Goal: Task Accomplishment & Management: Complete application form

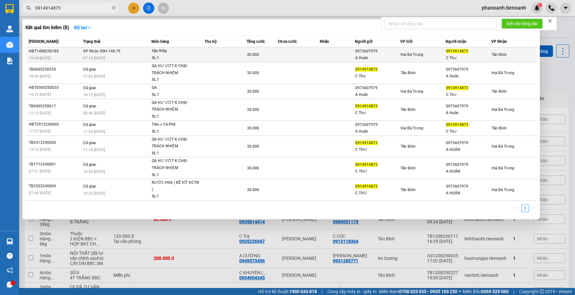
type input "0914914873"
click at [414, 50] on td "Hai Bà Trưng" at bounding box center [422, 54] width 45 height 15
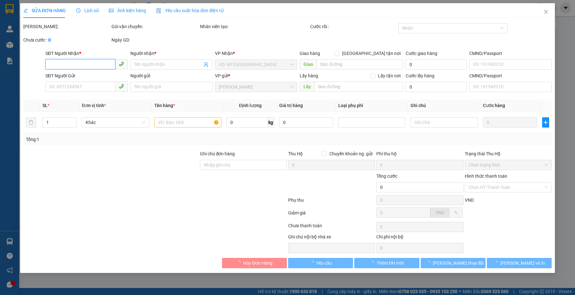
type input "0914914873"
type input "C Thư"
type input "0973607979"
type input "A Huân"
type input "40.000"
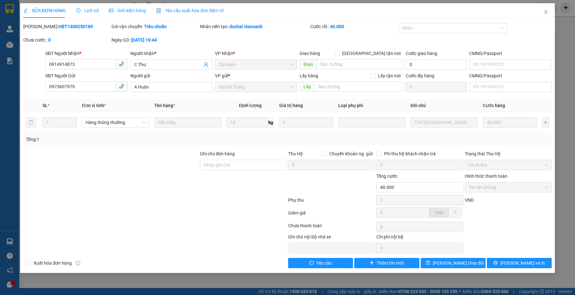
click at [162, 248] on div at bounding box center [100, 243] width 155 height 20
click at [225, 218] on div at bounding box center [155, 214] width 265 height 13
click at [546, 13] on icon "close" at bounding box center [545, 11] width 5 height 5
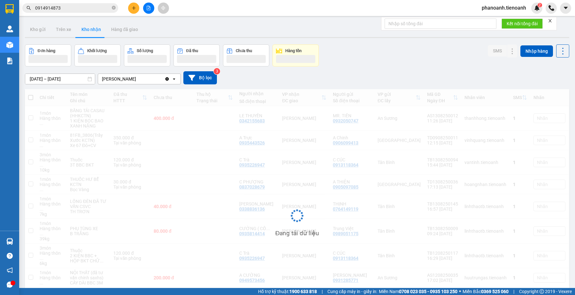
click at [71, 6] on input "0914914873" at bounding box center [72, 7] width 75 height 7
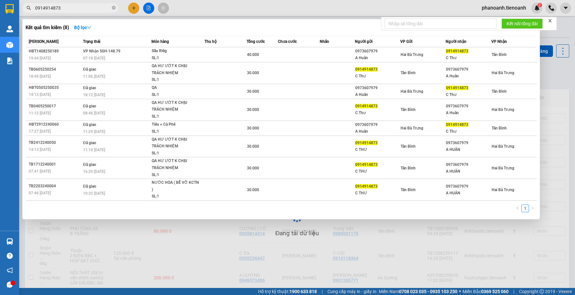
click at [71, 6] on input "0914914873" at bounding box center [72, 7] width 75 height 7
paste input "36763461"
click at [71, 5] on input "0914914873" at bounding box center [72, 7] width 75 height 7
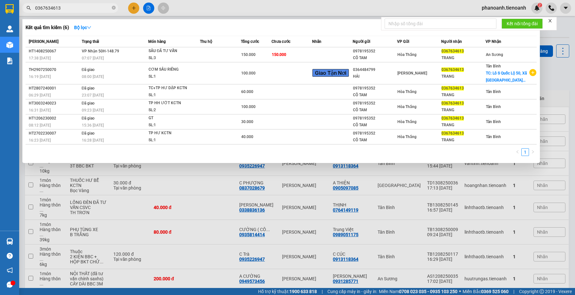
click at [76, 10] on input "0367634613" at bounding box center [72, 7] width 75 height 7
paste input "90570066"
click at [76, 10] on input "0367634613" at bounding box center [72, 7] width 75 height 7
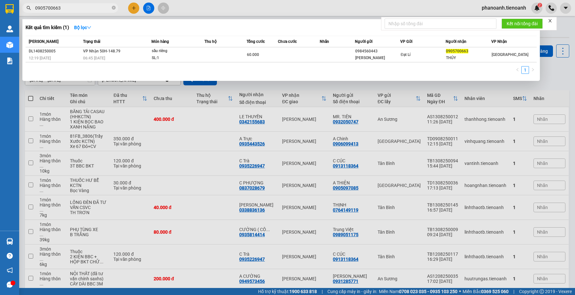
click at [63, 7] on input "0905700663" at bounding box center [72, 7] width 75 height 7
paste input "836071968"
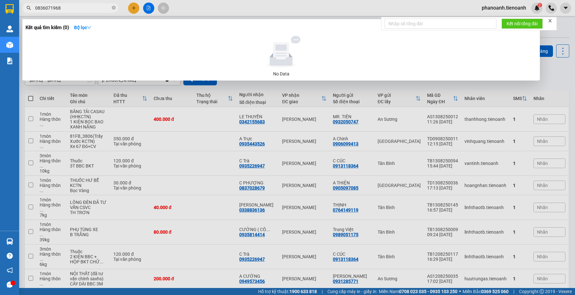
type input "0836071968"
click at [75, 12] on span "0836071968" at bounding box center [70, 8] width 96 height 10
click at [75, 9] on input "0836071968" at bounding box center [72, 7] width 75 height 7
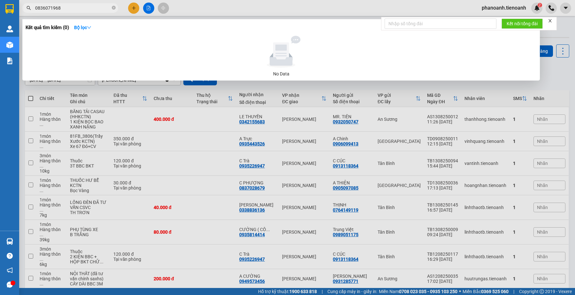
click at [75, 9] on input "0836071968" at bounding box center [72, 7] width 75 height 7
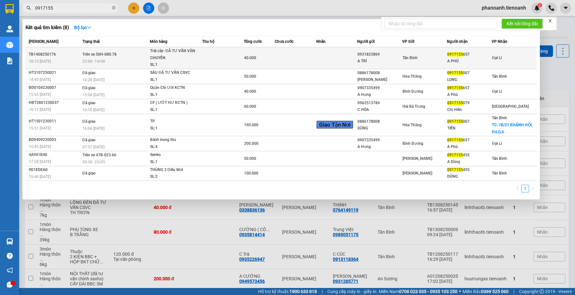
type input "0917155"
click at [185, 58] on div "Trái cây- ĐÃ TƯ VẤN VẬN CHUYỂN" at bounding box center [174, 55] width 48 height 14
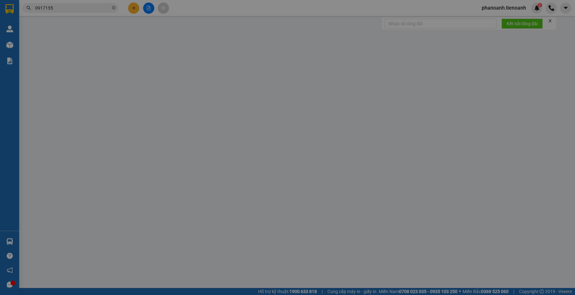
type input "0917155657"
type input "A PHÚ"
type input "0931823869"
type input "A TRÍ"
type input "40.000"
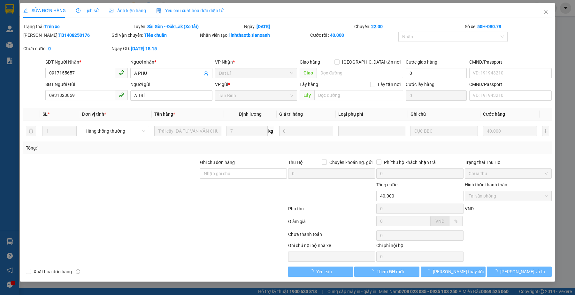
click at [85, 12] on span "Lịch sử" at bounding box center [87, 10] width 23 height 5
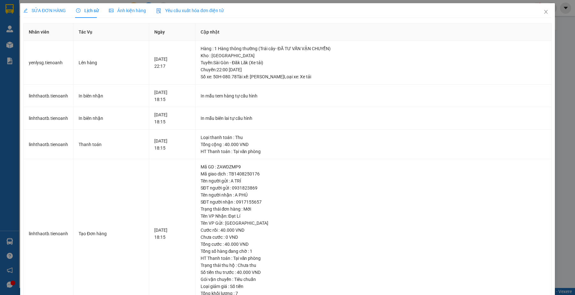
click at [60, 15] on div "SỬA ĐƠN HÀNG" at bounding box center [44, 10] width 42 height 15
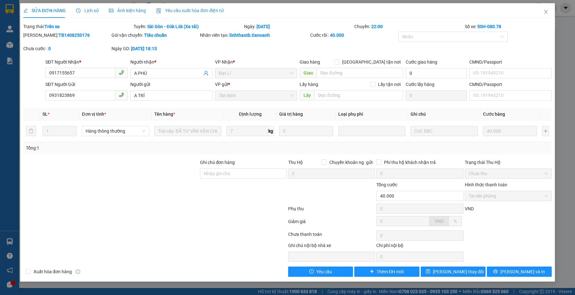
click at [153, 197] on div at bounding box center [111, 192] width 177 height 22
drag, startPoint x: 168, startPoint y: 221, endPoint x: 147, endPoint y: 124, distance: 99.9
click at [166, 216] on form "Ghi chú đơn hàng Thu Hộ Chuyển khoản ng. gửi 0 Phí thu hộ khách nhận trả 0 Trạn…" at bounding box center [287, 194] width 528 height 70
click at [543, 12] on icon "close" at bounding box center [545, 11] width 5 height 5
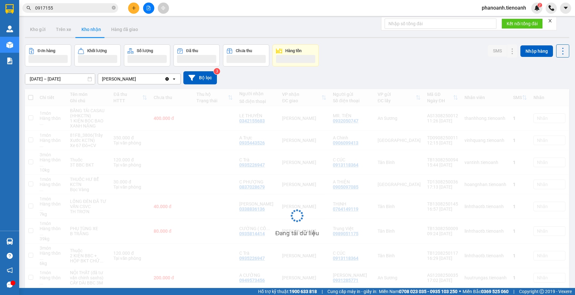
click at [68, 7] on input "0917155" at bounding box center [72, 7] width 75 height 7
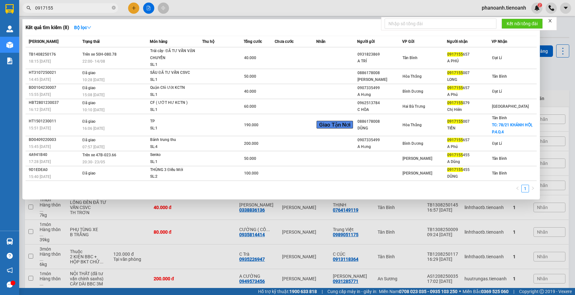
click at [68, 7] on input "0917155" at bounding box center [72, 7] width 75 height 7
paste input "05700663"
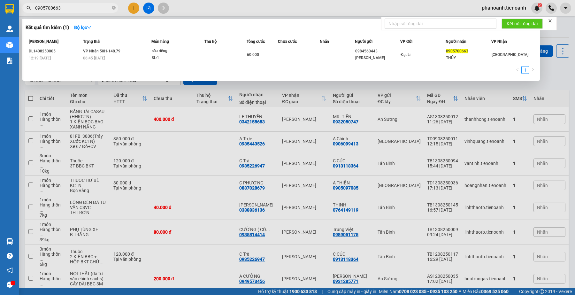
click at [74, 7] on input "0905700663" at bounding box center [72, 7] width 75 height 7
paste input "36763461"
click at [74, 7] on input "0905700663" at bounding box center [72, 7] width 75 height 7
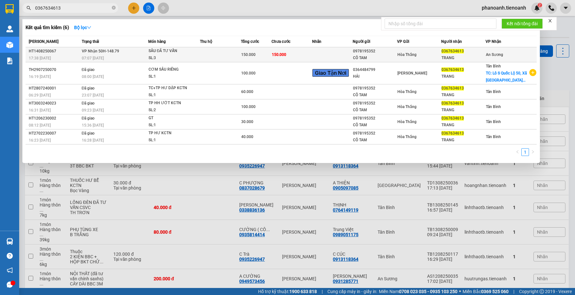
type input "0367634613"
click at [200, 50] on span "SẦU ĐÃ TƯ VẤN SL: 3" at bounding box center [174, 55] width 51 height 14
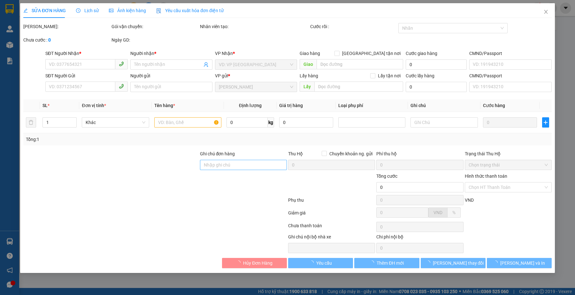
type input "0367634613"
type input "TRANG"
type input "0978195352"
type input "CÔ TAM"
type input "019177009546"
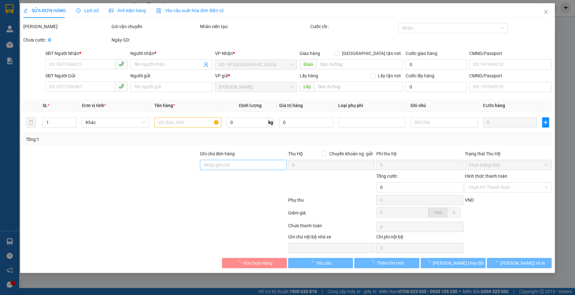
type input "150.000"
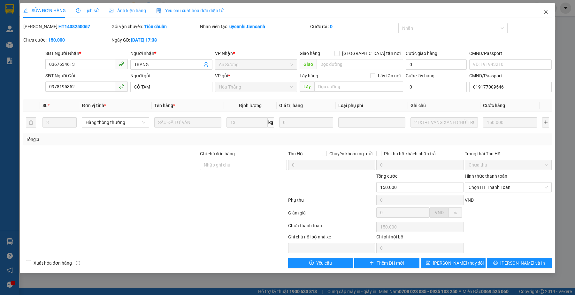
drag, startPoint x: 545, startPoint y: 10, endPoint x: 59, endPoint y: 5, distance: 485.6
click at [543, 10] on icon "close" at bounding box center [545, 11] width 5 height 5
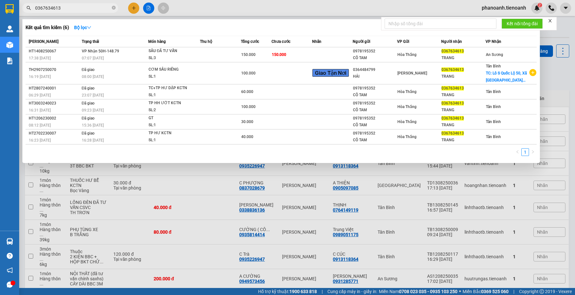
click at [79, 7] on input "0367634613" at bounding box center [72, 7] width 75 height 7
paste input "26015958"
click at [79, 7] on input "0367634613" at bounding box center [72, 7] width 75 height 7
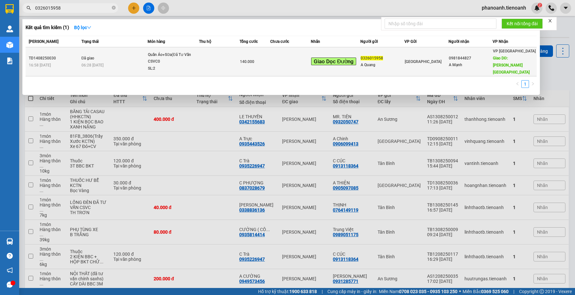
type input "0326015958"
click at [184, 53] on div "Quần Áo+Sữa(Đã Tư Vấn CSVC0" at bounding box center [172, 58] width 48 height 14
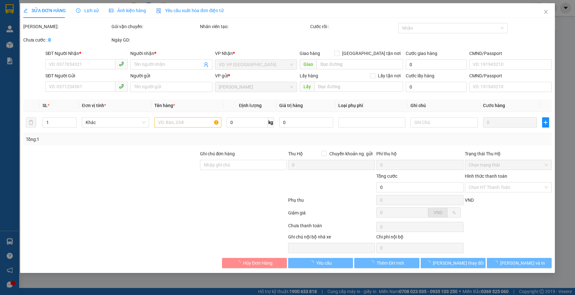
type input "0981844827"
type input "A Mạnh"
type input "Đèo [GEOGRAPHIC_DATA]"
type input "0326015958"
type input "A Quang"
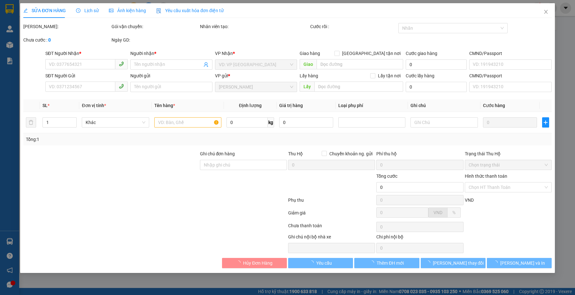
type input "140.000"
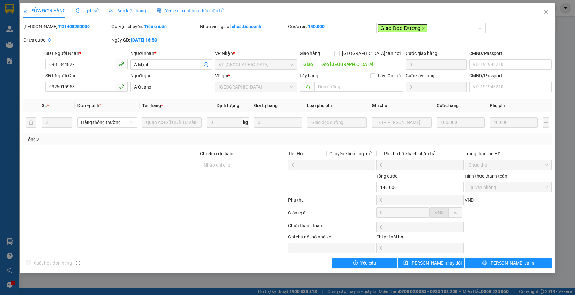
click at [181, 182] on div at bounding box center [111, 184] width 177 height 22
click at [93, 6] on div "Lịch sử" at bounding box center [87, 10] width 23 height 15
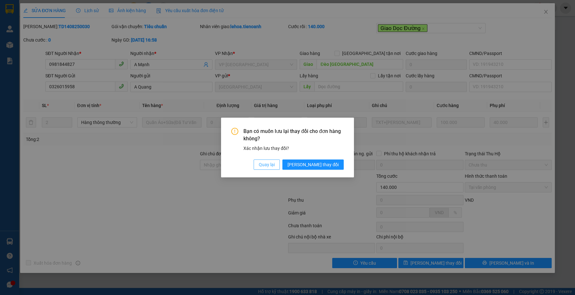
drag, startPoint x: 285, startPoint y: 165, endPoint x: 256, endPoint y: 174, distance: 30.3
click at [275, 165] on span "Quay lại" at bounding box center [267, 164] width 16 height 7
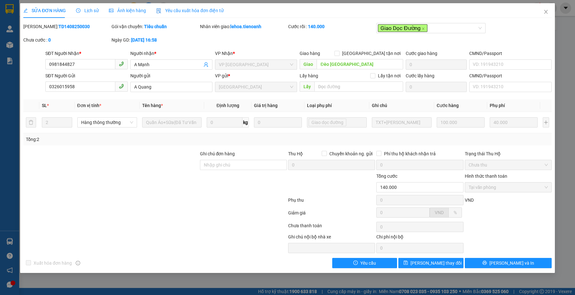
click at [152, 195] on div at bounding box center [155, 201] width 265 height 13
drag, startPoint x: 105, startPoint y: 173, endPoint x: 96, endPoint y: 9, distance: 164.8
click at [106, 171] on form "Ghi chú đơn hàng Thu Hộ Chuyển khoản ng. gửi 0 Phí thu hộ khách nhận trả 0 Trạn…" at bounding box center [287, 185] width 528 height 70
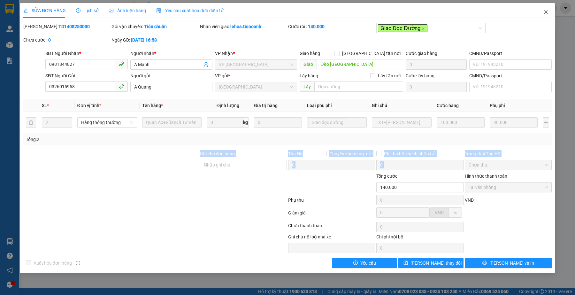
click at [545, 12] on icon "close" at bounding box center [545, 11] width 5 height 5
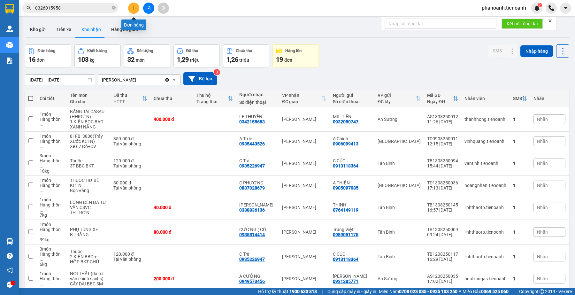
click at [130, 9] on button at bounding box center [133, 8] width 11 height 11
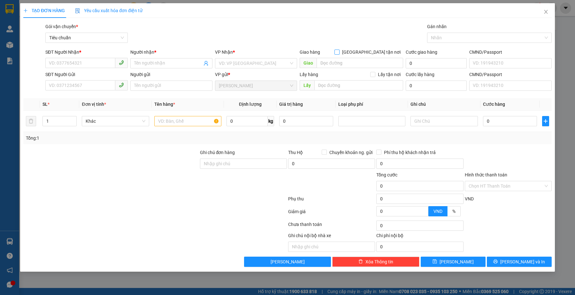
click at [380, 52] on span "[GEOGRAPHIC_DATA] tận nơi" at bounding box center [372, 52] width 64 height 7
click at [339, 52] on input "[GEOGRAPHIC_DATA] tận nơi" at bounding box center [336, 52] width 4 height 4
checkbox input "true"
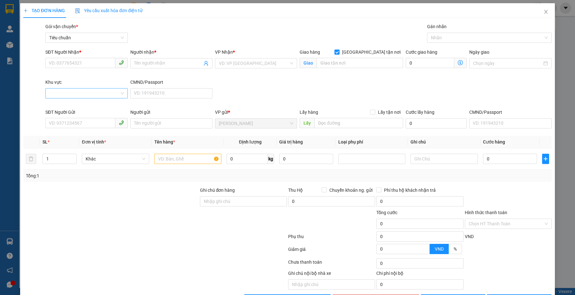
click at [81, 94] on input "Khu vực" at bounding box center [84, 93] width 70 height 10
drag, startPoint x: 296, startPoint y: 89, endPoint x: 505, endPoint y: 63, distance: 210.5
click at [298, 89] on div "SĐT Người Nhận * VD: 0377654321 Người nhận * Tên người nhận VP Nhận * VD: VP [G…" at bounding box center [298, 79] width 509 height 60
drag, startPoint x: 543, startPoint y: 10, endPoint x: 300, endPoint y: 6, distance: 243.8
click at [542, 10] on span "Close" at bounding box center [546, 12] width 18 height 18
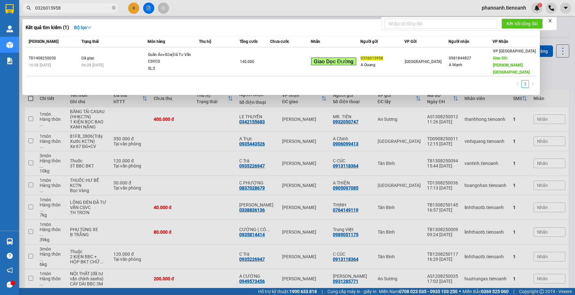
click at [80, 11] on input "0326015958" at bounding box center [72, 7] width 75 height 7
paste input "67634613"
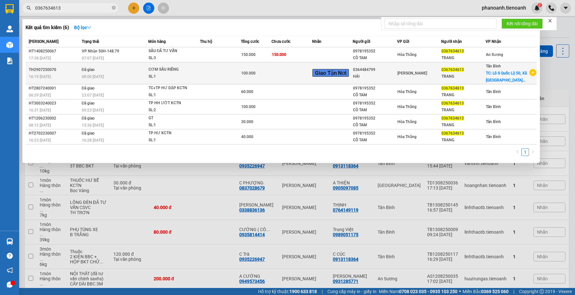
type input "0367634613"
click at [154, 71] on div "CƠM SẦU RIÊNG" at bounding box center [173, 69] width 48 height 7
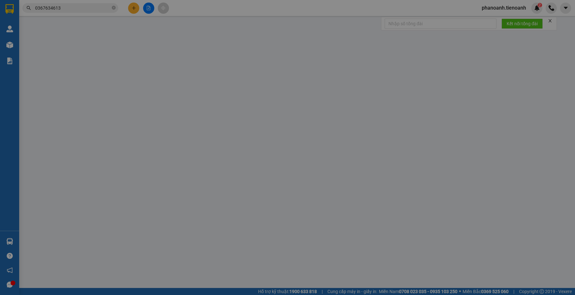
type input "0367634613"
type input "TRANG"
checkbox input "true"
type input "Lô S Quốc Lộ 50, Xã [GEOGRAPHIC_DATA], [GEOGRAPHIC_DATA]"
type input "60.000"
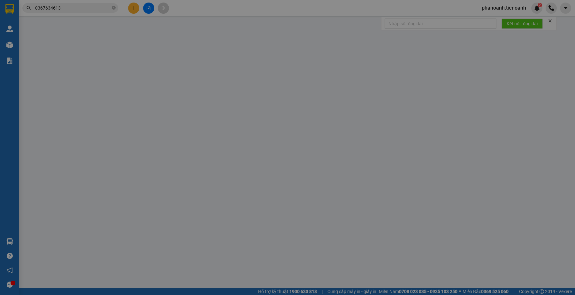
type input "0364484799"
type input "HẢI"
type input "100.000"
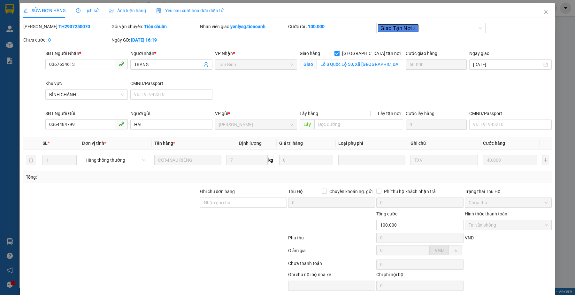
click at [69, 5] on div "SỬA ĐƠN HÀNG Lịch sử Ảnh kiện hàng Yêu cầu xuất hóa đơn điện tử" at bounding box center [123, 10] width 200 height 15
click at [74, 7] on div "SỬA ĐƠN HÀNG Lịch sử Ảnh kiện hàng Yêu cầu xuất hóa đơn điện tử" at bounding box center [123, 10] width 200 height 15
click at [86, 12] on span "Lịch sử" at bounding box center [87, 10] width 23 height 5
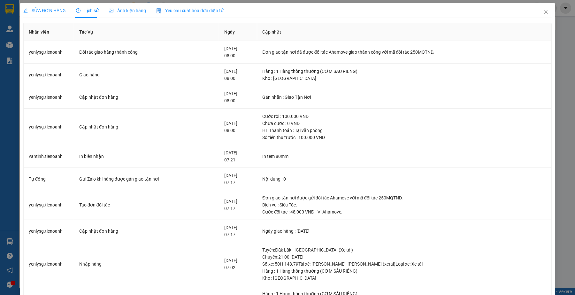
click at [40, 13] on div "SỬA ĐƠN HÀNG" at bounding box center [44, 10] width 42 height 7
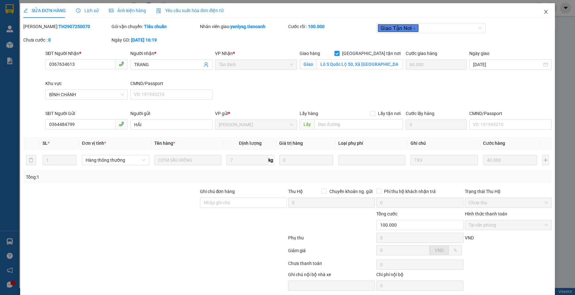
click at [537, 12] on span "Close" at bounding box center [546, 12] width 18 height 18
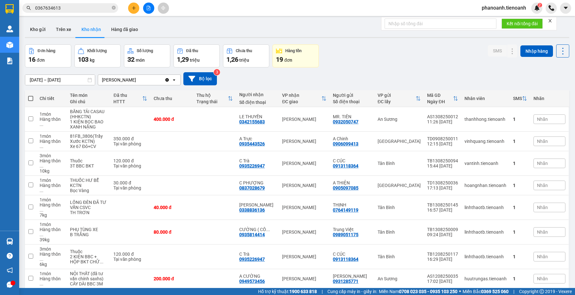
click at [81, 9] on input "0367634613" at bounding box center [72, 7] width 75 height 7
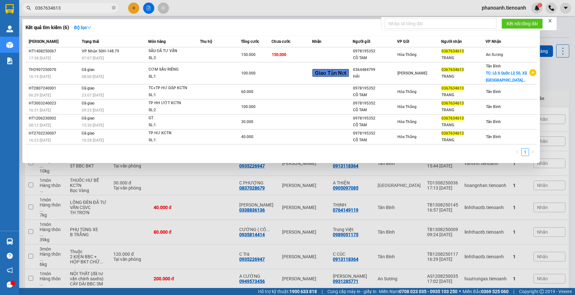
drag, startPoint x: 230, startPoint y: 10, endPoint x: 93, endPoint y: 41, distance: 140.8
click at [230, 10] on div at bounding box center [287, 147] width 575 height 295
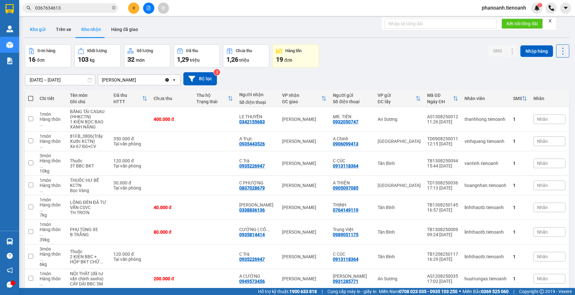
click at [45, 29] on button "Kho gửi" at bounding box center [38, 29] width 26 height 15
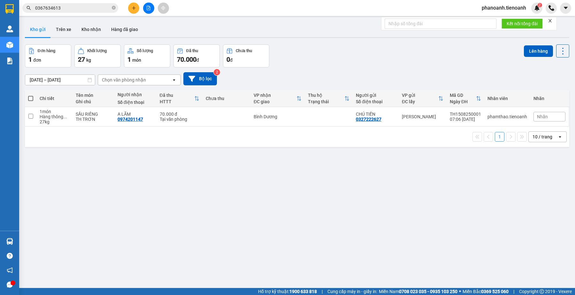
click at [101, 9] on input "0367634613" at bounding box center [72, 7] width 75 height 7
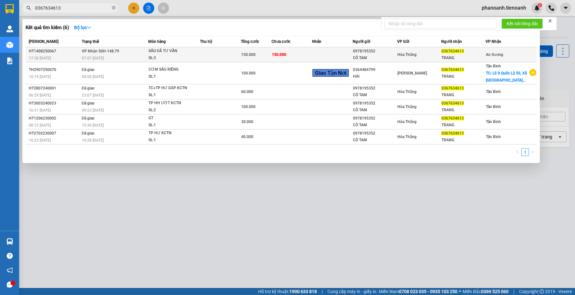
click at [458, 55] on div "TRANG" at bounding box center [464, 58] width 44 height 7
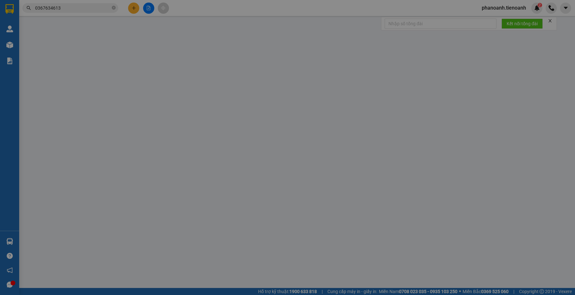
type input "0367634613"
type input "TRANG"
type input "0978195352"
type input "CÔ TAM"
type input "019177009546"
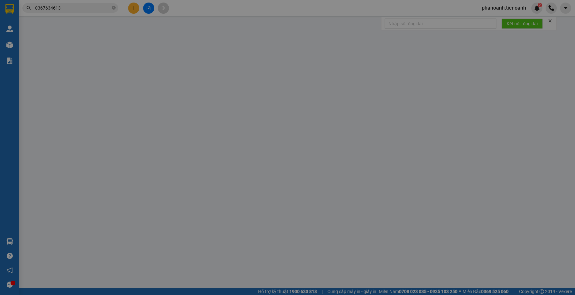
type input "150.000"
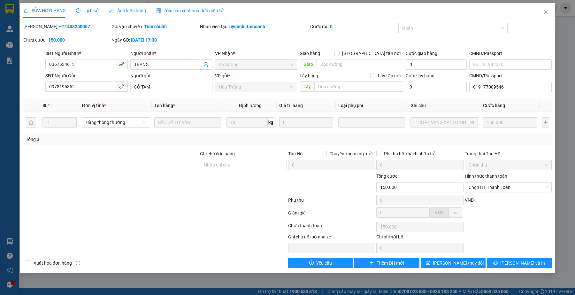
drag, startPoint x: 174, startPoint y: 205, endPoint x: 173, endPoint y: 220, distance: 14.4
click at [174, 206] on div at bounding box center [155, 201] width 265 height 13
click at [195, 214] on div at bounding box center [155, 214] width 265 height 13
click at [546, 12] on icon "close" at bounding box center [546, 12] width 4 height 4
